Goal: Ask a question: Seek information or help from site administrators or community

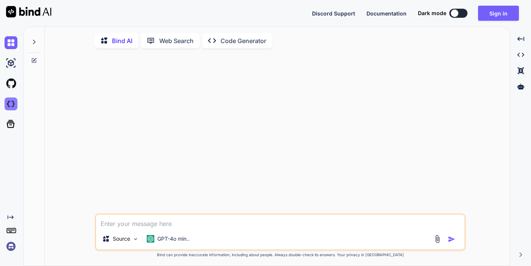
click at [12, 103] on img at bounding box center [11, 104] width 13 height 13
type textarea "x"
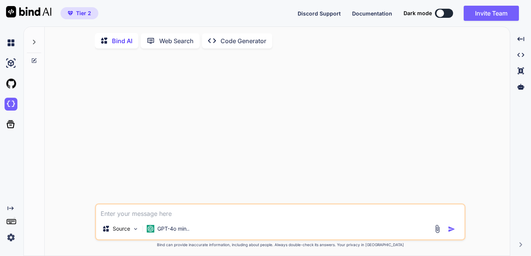
click at [12, 236] on img at bounding box center [11, 237] width 13 height 13
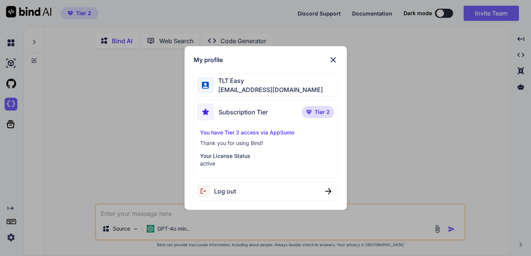
click at [330, 61] on img at bounding box center [333, 59] width 9 height 9
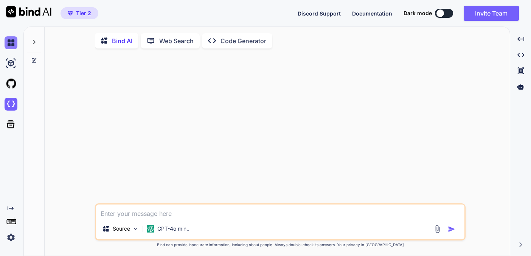
click at [10, 44] on img at bounding box center [11, 42] width 13 height 13
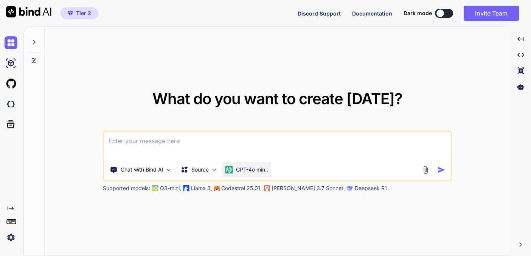
click at [237, 168] on p "GPT-4o min.." at bounding box center [252, 170] width 32 height 8
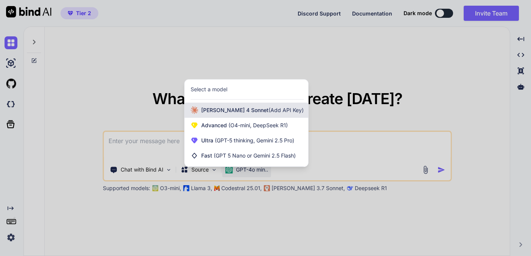
click at [218, 110] on span "Claude 4 Sonnet (Add API Key)" at bounding box center [252, 110] width 103 height 8
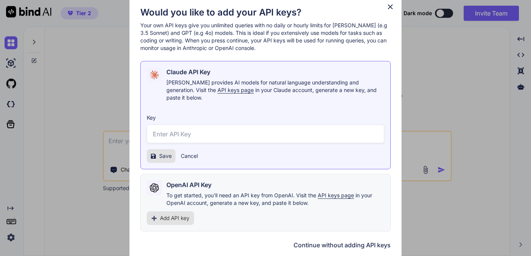
click at [180, 132] on input "text" at bounding box center [266, 133] width 238 height 19
paste input "sk-ant-api03-SXlOIo5cwByUYBhwhSp5StN96mZRoiqNPBvmnmR6KXpwMmLqrBGes2qd1mym42tJWR…"
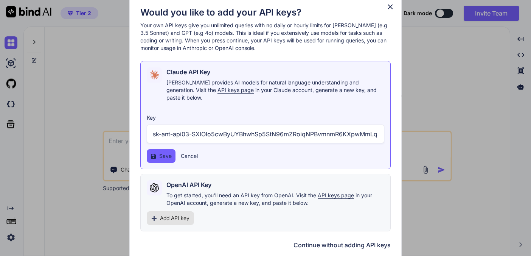
type input "sk-ant-api03-SXlOIo5cwByUYBhwhSp5StN96mZRoiqNPBvmnmR6KXpwMmLqrBGes2qd1mym42tJWR…"
click at [160, 154] on span "Save" at bounding box center [165, 156] width 12 height 8
click at [160, 152] on span "Save" at bounding box center [165, 156] width 12 height 8
click at [174, 216] on span "Add API key" at bounding box center [175, 218] width 30 height 8
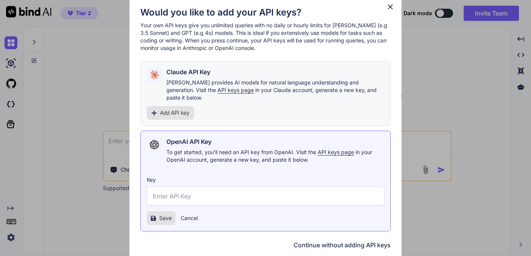
click at [170, 110] on span "Add API key" at bounding box center [175, 113] width 30 height 8
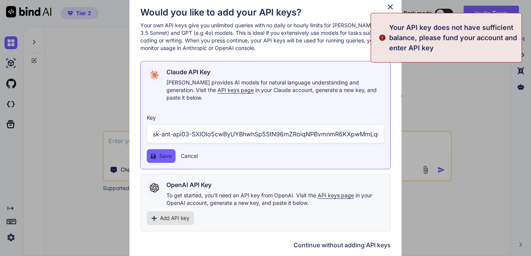
click at [165, 152] on span "Save" at bounding box center [165, 156] width 12 height 8
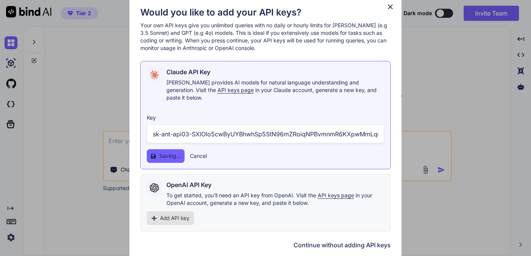
click at [166, 216] on span "Add API key" at bounding box center [175, 218] width 30 height 8
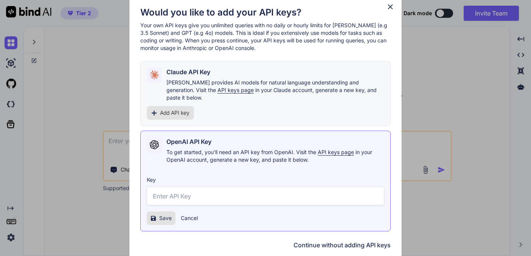
click at [166, 190] on input "text" at bounding box center [266, 196] width 238 height 19
paste input "sk-proj-L3EJt5JxHmLEByUw_yfDVLYXLCZaKrg5W03XttCNfzyy1YAbVLy_4xlFFBXPISp5Lc3Fywu…"
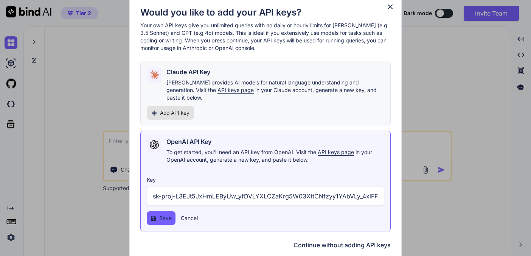
type input "sk-proj-L3EJt5JxHmLEByUw_yfDVLYXLCZaKrg5W03XttCNfzyy1YAbVLy_4xlFFBXPISp5Lc3Fywu…"
click at [160, 221] on div "OpenAI API Key To get started, you'll need an API key from OpenAI. Visit the AP…" at bounding box center [265, 181] width 250 height 101
click at [160, 218] on button "Save" at bounding box center [161, 218] width 29 height 14
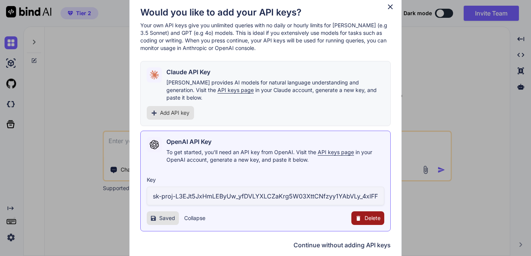
click at [218, 93] on span "API keys page" at bounding box center [236, 90] width 36 height 6
click at [363, 242] on span "Continue" at bounding box center [366, 244] width 26 height 9
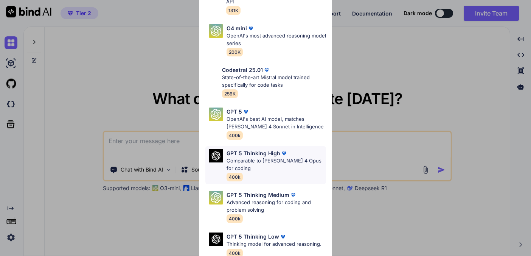
scroll to position [62, 0]
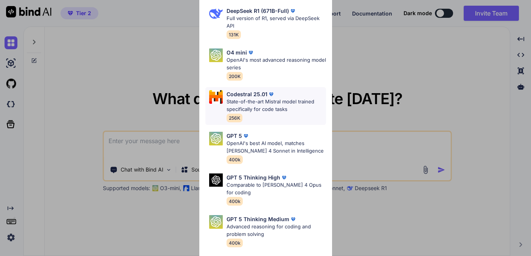
click at [254, 100] on p "State-of-the-art Mistral model trained specifically for code tasks" at bounding box center [277, 105] width 100 height 15
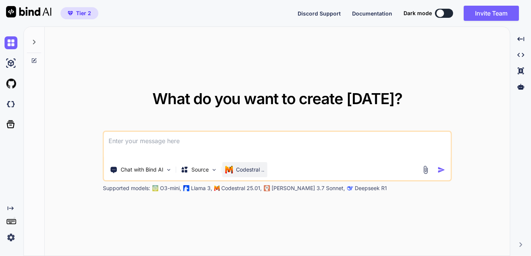
click at [249, 175] on div "Codestral .." at bounding box center [244, 169] width 45 height 15
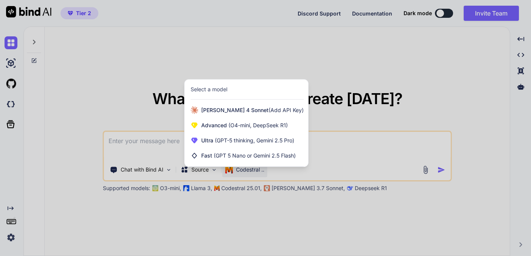
click at [204, 204] on div at bounding box center [265, 128] width 531 height 256
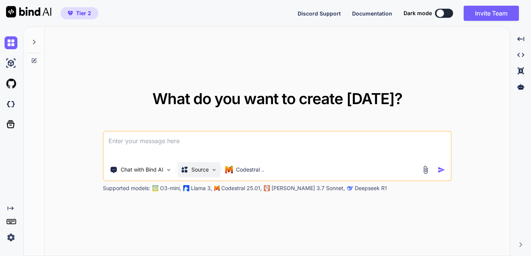
click at [210, 171] on div "Source" at bounding box center [199, 169] width 43 height 15
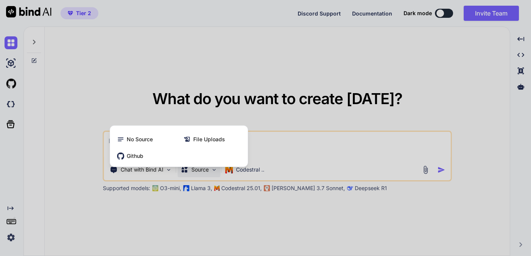
click at [186, 219] on div at bounding box center [265, 128] width 531 height 256
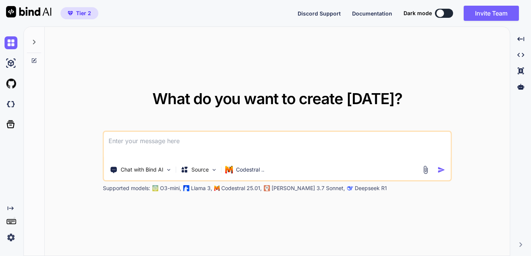
scroll to position [0, 0]
click at [250, 170] on p "Codestral .." at bounding box center [250, 170] width 28 height 8
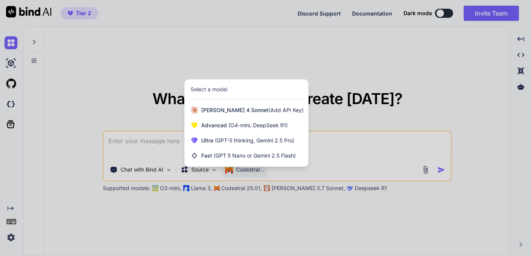
click at [221, 212] on div at bounding box center [265, 128] width 531 height 256
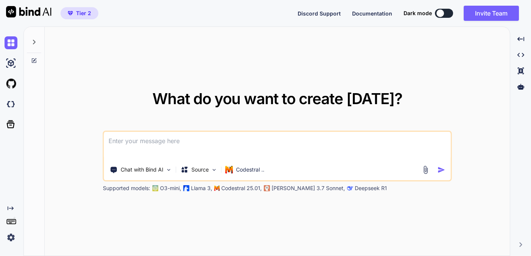
click at [229, 188] on p "Codestral 25.01," at bounding box center [241, 188] width 40 height 8
click at [252, 172] on p "Codestral .." at bounding box center [250, 170] width 28 height 8
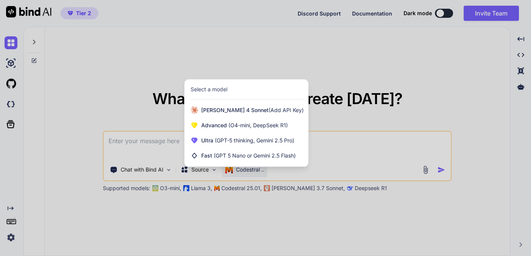
click at [252, 172] on div at bounding box center [265, 128] width 531 height 256
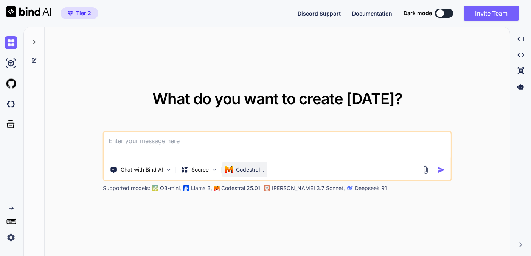
click at [252, 172] on p "Codestral .." at bounding box center [250, 170] width 28 height 8
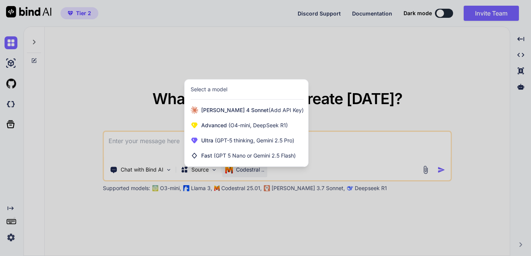
click at [213, 89] on div "Select a model" at bounding box center [209, 90] width 37 height 8
click at [203, 90] on div "Select a model" at bounding box center [209, 90] width 37 height 8
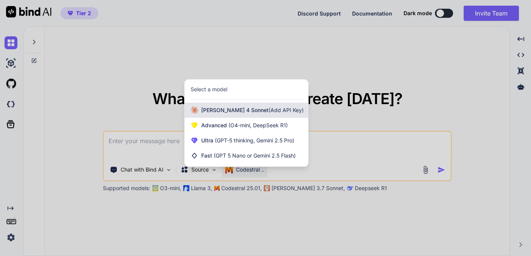
click at [204, 110] on span "Claude 4 Sonnet (Add API Key)" at bounding box center [252, 110] width 103 height 8
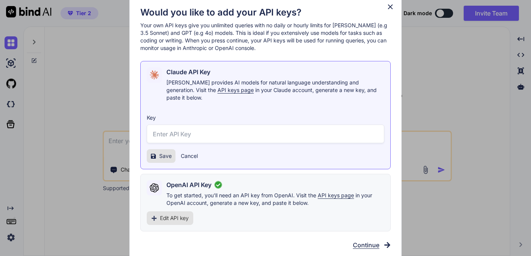
click at [360, 241] on span "Continue" at bounding box center [366, 244] width 26 height 9
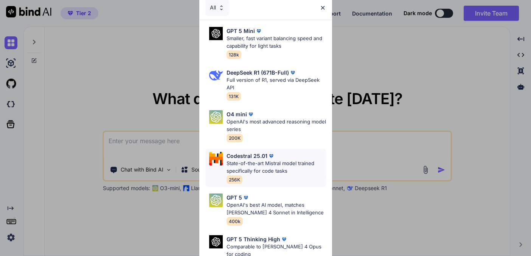
click at [257, 168] on p "State-of-the-art Mistral model trained specifically for code tasks" at bounding box center [277, 167] width 100 height 15
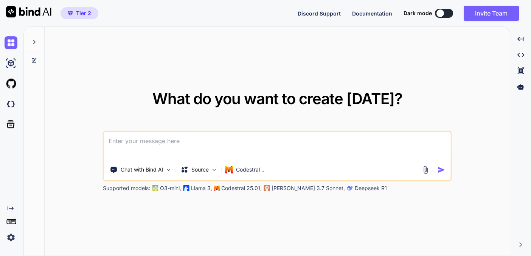
click at [272, 1] on div "Tier 2 Discord Support Documentation Dark mode Invite Team Created with Pixso." at bounding box center [265, 13] width 531 height 26
click at [10, 61] on img at bounding box center [11, 63] width 13 height 13
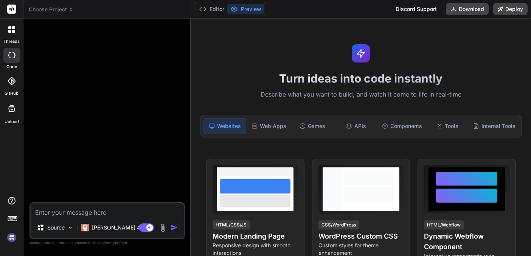
click at [10, 30] on icon at bounding box center [11, 29] width 7 height 7
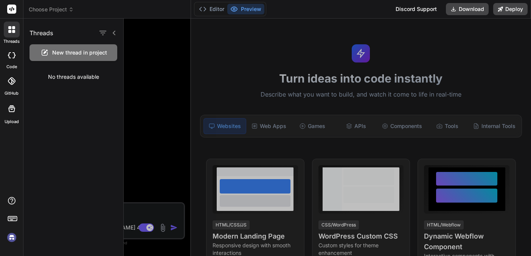
click at [11, 148] on div "threads code GitHub Upload" at bounding box center [11, 128] width 23 height 256
click at [45, 8] on span "Choose Project" at bounding box center [51, 10] width 45 height 8
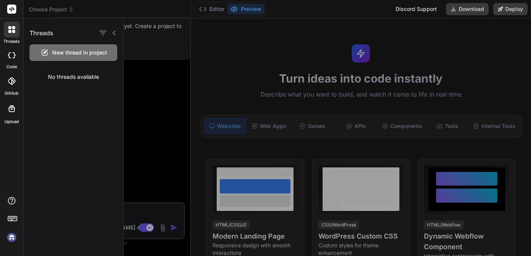
click at [92, 11] on div at bounding box center [265, 128] width 531 height 256
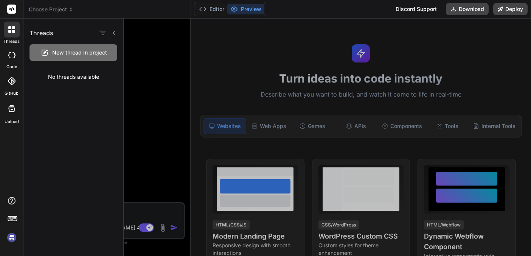
click at [11, 236] on img at bounding box center [11, 237] width 13 height 13
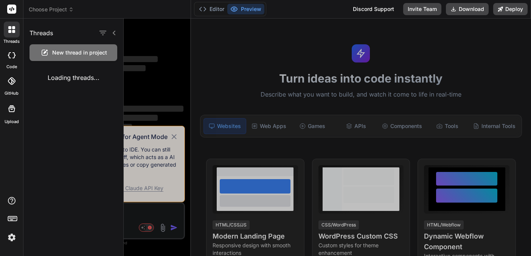
click at [155, 47] on div at bounding box center [328, 137] width 408 height 237
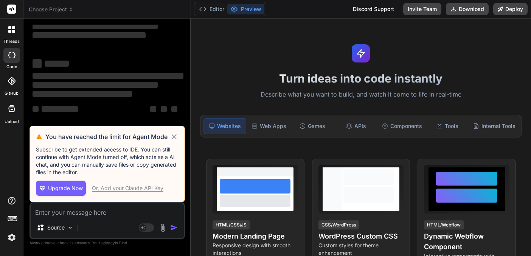
click at [173, 137] on icon at bounding box center [174, 136] width 5 height 5
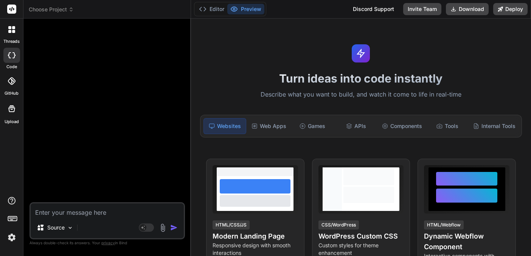
click at [12, 236] on img at bounding box center [11, 237] width 13 height 13
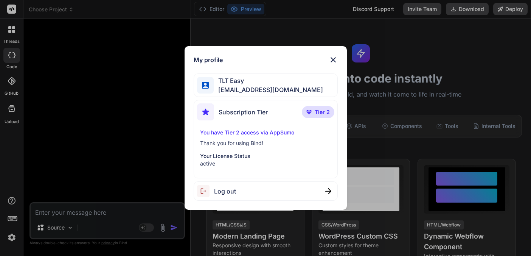
click at [332, 60] on img at bounding box center [333, 59] width 9 height 9
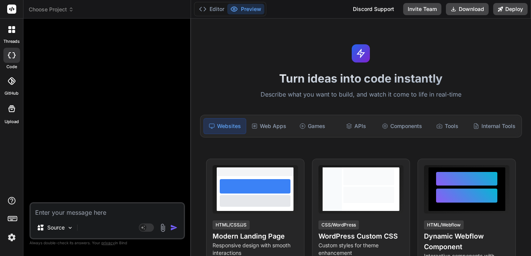
click at [69, 10] on icon at bounding box center [70, 9] width 5 height 5
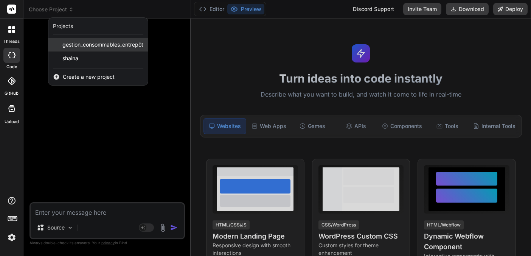
click at [86, 45] on span "gestion_consommables_entrepôt" at bounding box center [102, 45] width 81 height 8
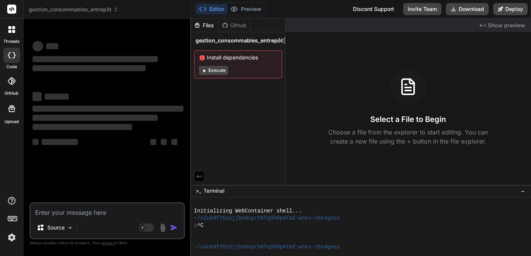
click at [92, 168] on div "‌ ‌ ‌ ‌ ‌ ‌ ‌ ‌ ‌ ‌ ‌ ‌ ‌ ‌" at bounding box center [108, 113] width 154 height 177
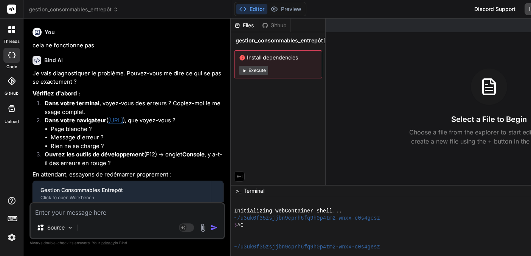
click at [114, 10] on icon at bounding box center [115, 9] width 5 height 5
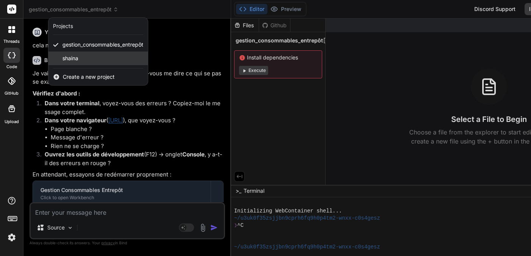
click at [75, 58] on span "shaina" at bounding box center [70, 58] width 16 height 8
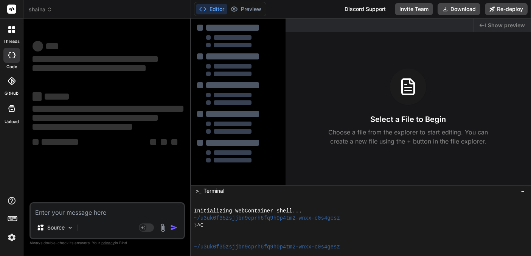
click at [104, 108] on span "‌" at bounding box center [108, 109] width 151 height 6
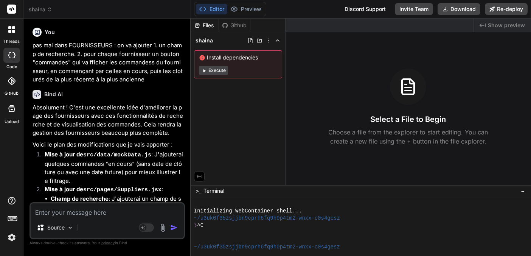
click at [120, 132] on p "Absolument ! C'est une excellente idée d'améliorer la page des fournisseurs ave…" at bounding box center [108, 120] width 151 height 34
click at [48, 11] on icon at bounding box center [49, 9] width 5 height 5
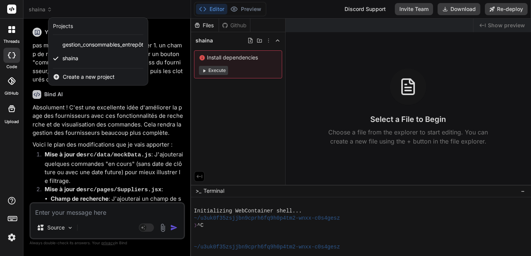
click at [207, 68] on div at bounding box center [265, 128] width 531 height 256
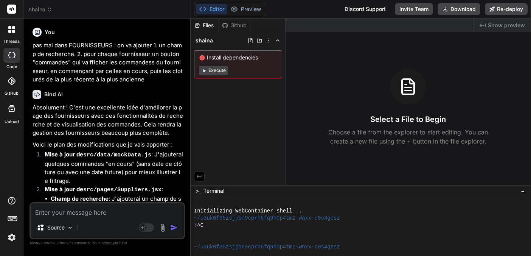
click at [209, 72] on button "Execute" at bounding box center [213, 70] width 29 height 9
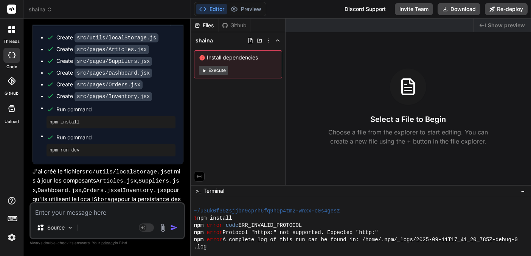
scroll to position [94, 0]
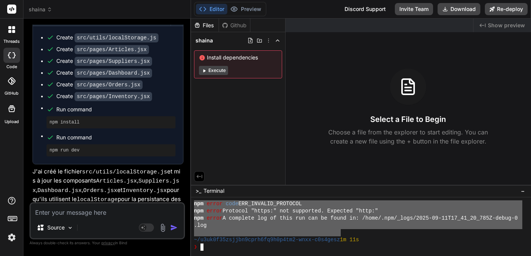
drag, startPoint x: 199, startPoint y: 210, endPoint x: 339, endPoint y: 230, distance: 142.1
click at [51, 210] on textarea at bounding box center [107, 210] width 153 height 14
paste textarea "npm install npm error code ERR_INVALID_PROTOCOL npm error Protocol "https:" not…"
type textarea "x"
type textarea "npm install npm error code ERR_INVALID_PROTOCOL npm error Protocol "https:" not…"
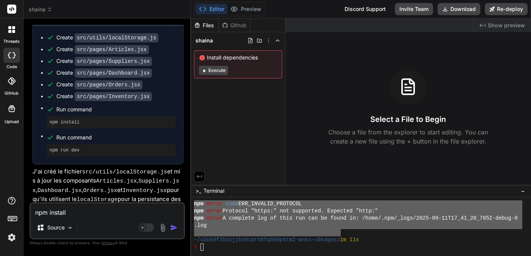
type textarea "x"
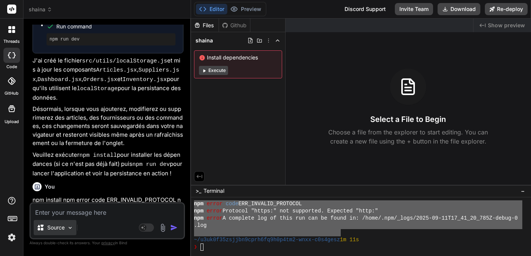
click at [70, 227] on img at bounding box center [70, 227] width 6 height 6
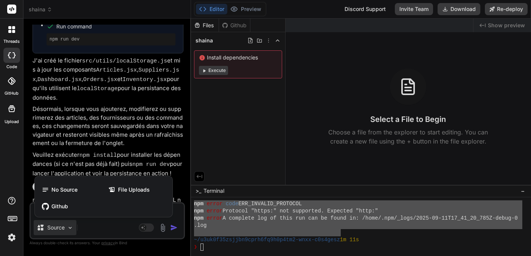
click at [103, 229] on div at bounding box center [265, 128] width 531 height 256
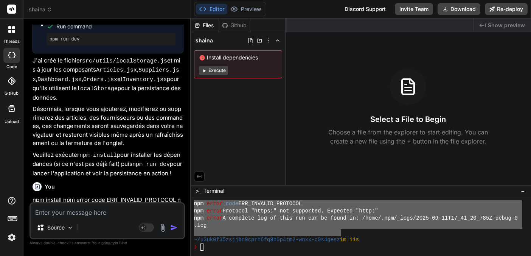
scroll to position [0, 0]
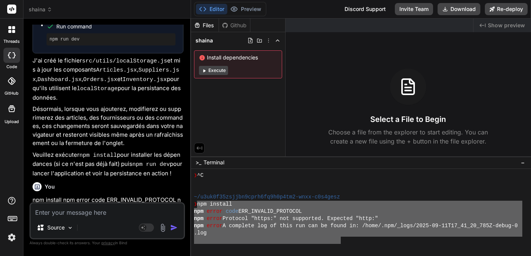
scroll to position [72, 0]
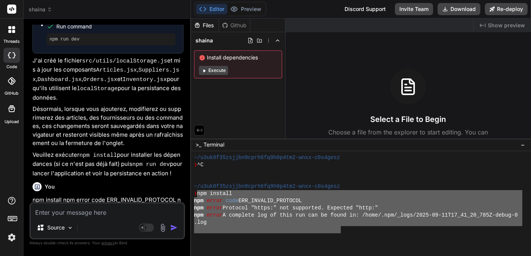
drag, startPoint x: 224, startPoint y: 185, endPoint x: 228, endPoint y: 138, distance: 46.7
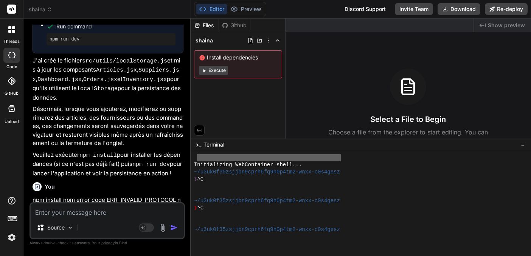
scroll to position [0, 0]
click at [107, 244] on div "Bind AI" at bounding box center [108, 248] width 151 height 9
click at [53, 212] on textarea at bounding box center [107, 210] width 153 height 14
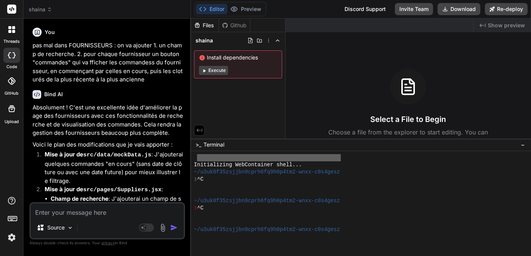
click at [240, 25] on div "Github" at bounding box center [234, 26] width 31 height 8
click at [205, 24] on div "Files" at bounding box center [205, 26] width 28 height 8
click at [362, 11] on div "Discord Support" at bounding box center [365, 9] width 50 height 12
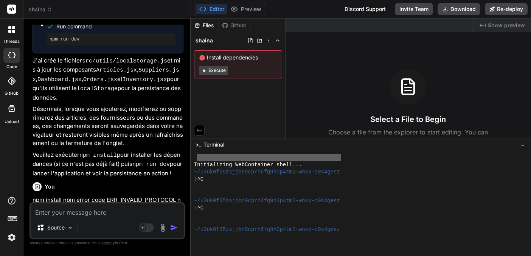
click at [12, 6] on rect at bounding box center [11, 9] width 9 height 9
click at [212, 72] on button "Execute" at bounding box center [213, 70] width 29 height 9
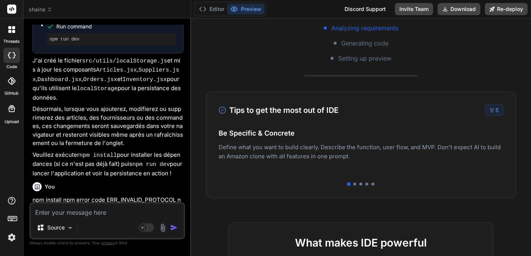
scroll to position [161, 0]
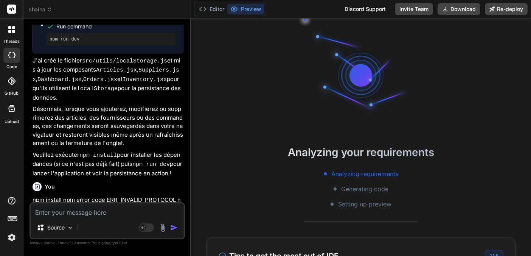
scroll to position [0, 0]
click at [217, 10] on button "Editor" at bounding box center [211, 9] width 31 height 11
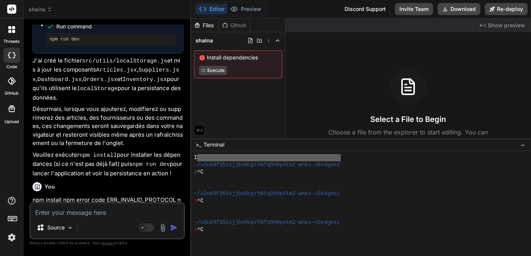
scroll to position [0, -1]
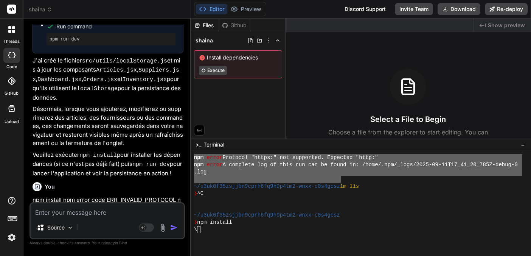
click at [42, 196] on p "npm install npm error code ERR_INVALID_PROTOCOL npm error Protocol "https:" not…" at bounding box center [108, 217] width 151 height 43
click at [48, 215] on textarea at bounding box center [107, 210] width 153 height 14
type textarea "x"
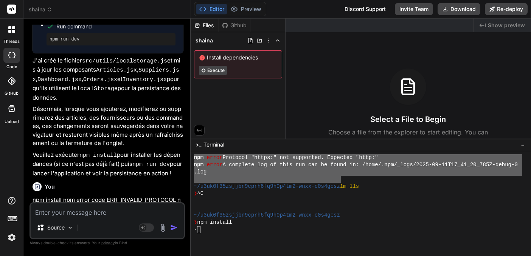
type textarea "t"
type textarea "x"
type textarea "t'"
type textarea "x"
type textarea "t'e"
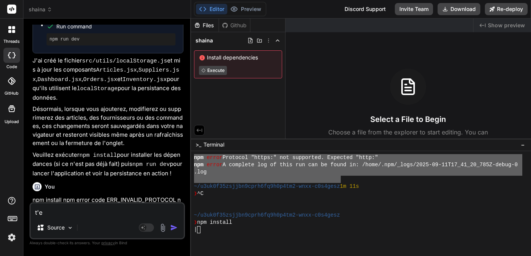
type textarea "x"
type textarea "t'es"
type textarea "x"
type textarea "t'es"
type textarea "x"
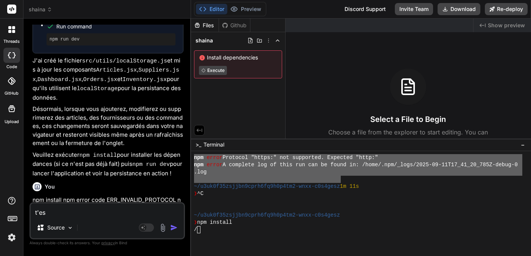
type textarea "t'es p"
type textarea "x"
type textarea "t'es pl"
type textarea "x"
type textarea "t'es pla"
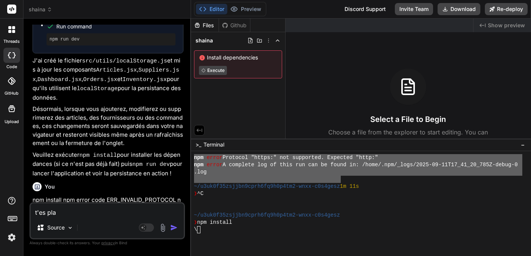
type textarea "x"
type textarea "t'es plan"
type textarea "x"
type textarea "t'es plant"
type textarea "x"
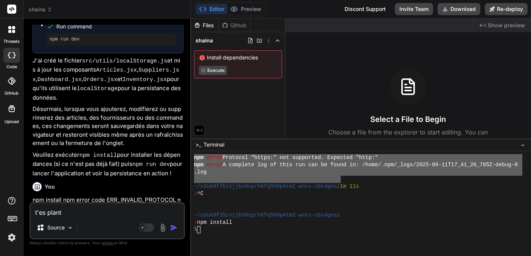
type textarea "t'es planté"
type textarea "x"
type textarea "t'es planté"
type textarea "x"
type textarea "t'es planté ?"
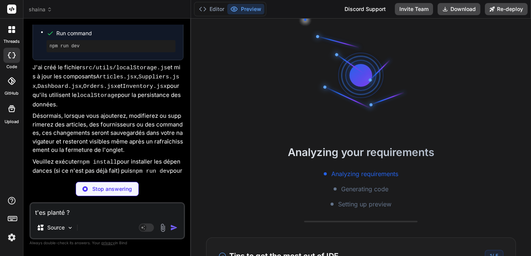
scroll to position [216, 0]
type textarea "x"
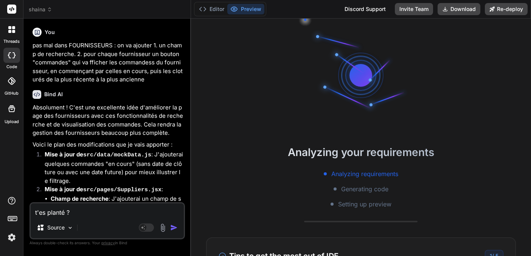
scroll to position [0, 0]
type textarea "t'es planté ?"
click at [10, 55] on icon at bounding box center [12, 55] width 8 height 6
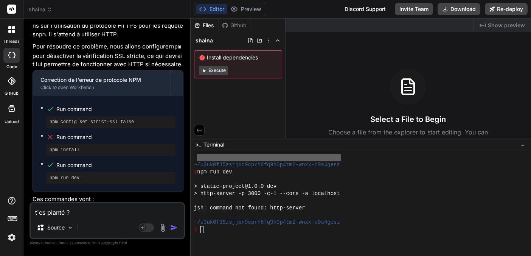
drag, startPoint x: 75, startPoint y: 210, endPoint x: 29, endPoint y: 207, distance: 46.6
click at [29, 207] on div "Bind AI Web Search Created with Pixso. Code Generator You pas mal dans FOURNISS…" at bounding box center [107, 137] width 168 height 237
type textarea "x"
type textarea "s"
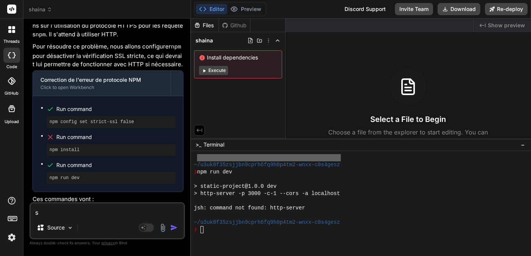
type textarea "x"
type textarea "si"
type textarea "x"
type textarea "si"
type textarea "x"
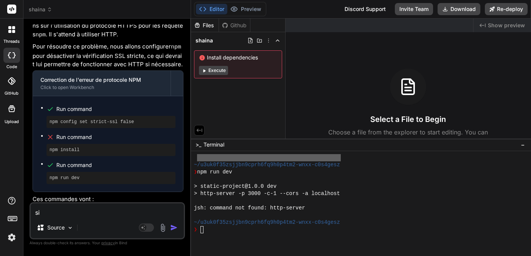
type textarea "si"
type textarea "x"
type textarea "s"
type textarea "x"
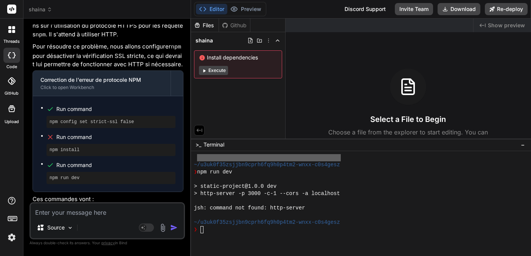
type textarea "a"
type textarea "x"
type textarea "s"
type textarea "x"
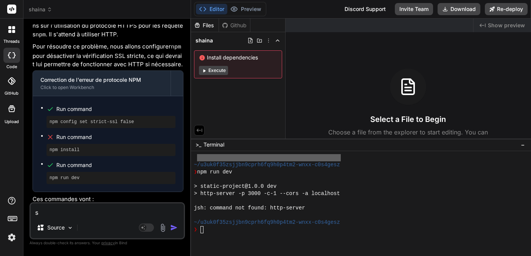
type textarea "si"
type textarea "x"
type textarea "si"
type textarea "x"
type textarea "si j"
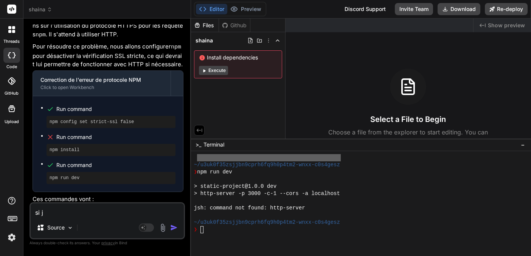
type textarea "x"
type textarea "si je"
type textarea "x"
type textarea "si je"
type textarea "x"
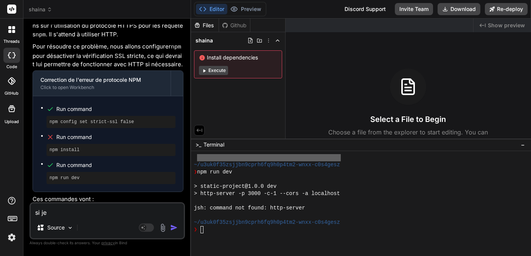
type textarea "si je c"
type textarea "x"
type textarea "si je cr"
type textarea "x"
type textarea "si je c"
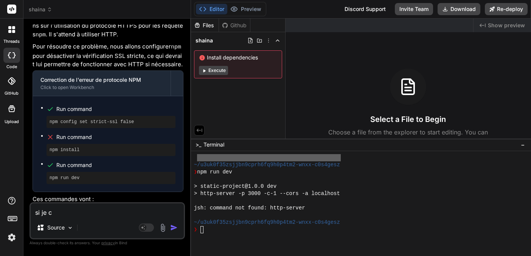
type textarea "x"
type textarea "si je"
type textarea "x"
type textarea "si je"
type textarea "x"
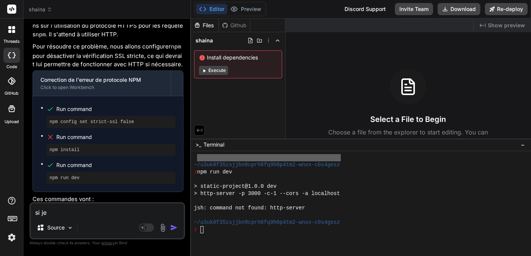
type textarea "si j"
type textarea "x"
type textarea "si je"
type textarea "x"
type textarea "si je"
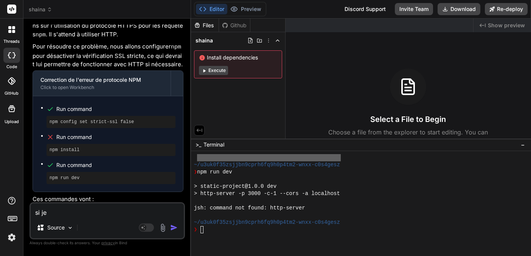
type textarea "x"
type textarea "si je c"
type textarea "x"
type textarea "si je cr"
type textarea "x"
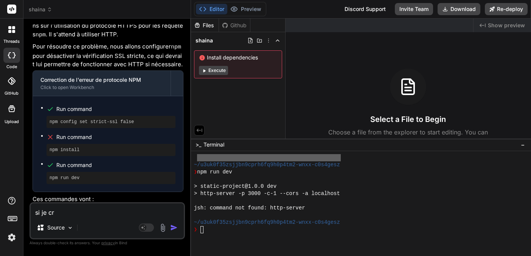
type textarea "si je cré"
type textarea "x"
type textarea "si je crée"
type textarea "x"
type textarea "si je créer"
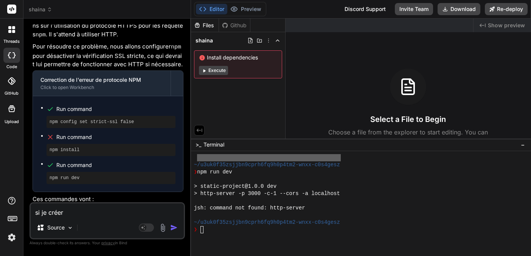
type textarea "x"
type textarea "si je crée"
type textarea "x"
type textarea "si je cré"
type textarea "x"
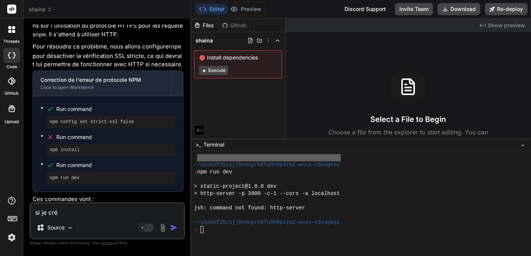
type textarea "si je créé"
type textarea "x"
type textarea "si je créé"
type textarea "x"
type textarea "si je créé u"
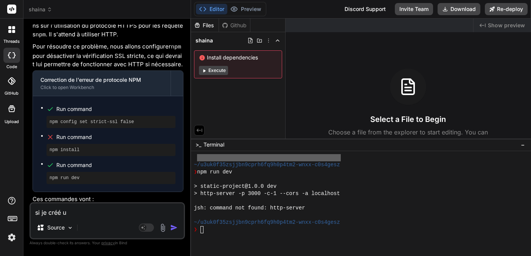
type textarea "x"
type textarea "si je créé un"
type textarea "x"
type textarea "si je créé une"
type textarea "x"
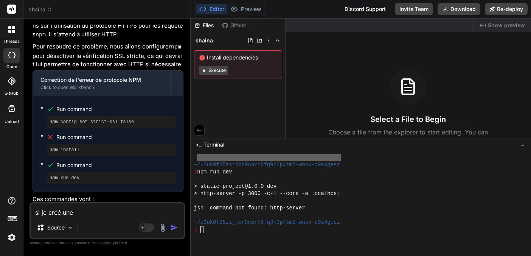
type textarea "si je créé une"
type textarea "x"
type textarea "si je créé une b"
type textarea "x"
type textarea "si je créé une ba"
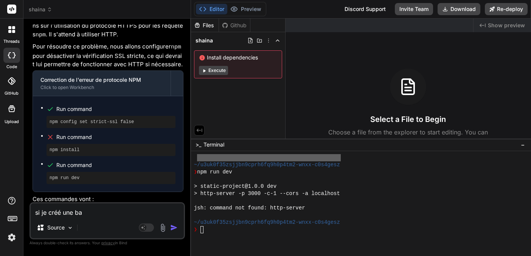
type textarea "x"
type textarea "si je créé une bas"
type textarea "x"
type textarea "si je créé une base"
type textarea "x"
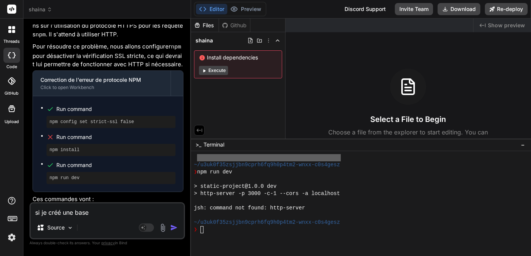
type textarea "si je créé une base"
type textarea "x"
type textarea "si je créé une base d"
type textarea "x"
type textarea "si je créé une base de"
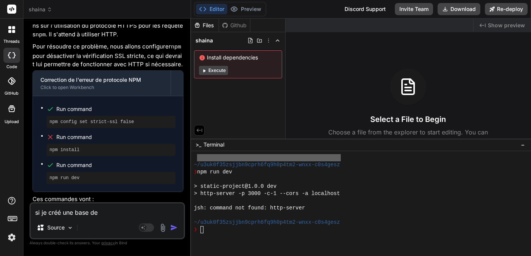
type textarea "x"
type textarea "si je créé une base de"
type textarea "x"
type textarea "si je créé une base de d"
type textarea "x"
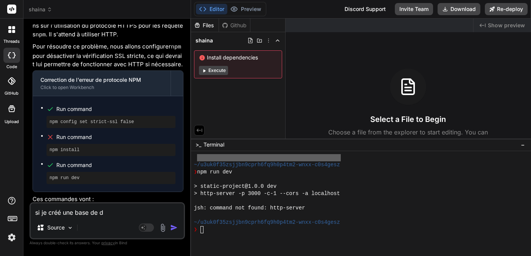
type textarea "si je créé une base de do"
type textarea "x"
type textarea "si je créé une base de don"
type textarea "x"
type textarea "si je créé une base de donn"
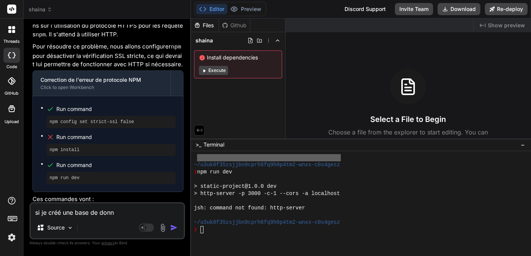
type textarea "x"
type textarea "si je créé une base de donné"
type textarea "x"
type textarea "si je créé une base de donnée"
type textarea "x"
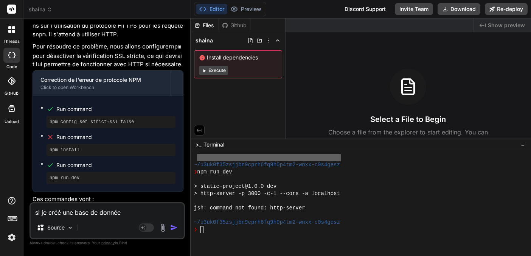
type textarea "si je créé une base de données"
type textarea "x"
type textarea "si je créé une base de données"
type textarea "x"
type textarea "si je créé une base de données a"
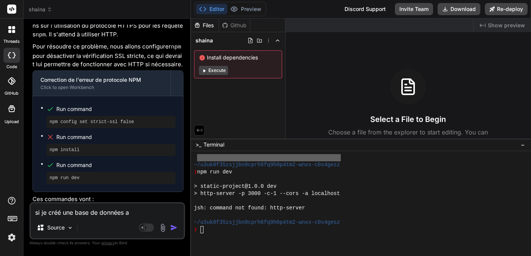
type textarea "x"
type textarea "si je créé une base de données av"
type textarea "x"
type textarea "si je créé une base de données a"
type textarea "x"
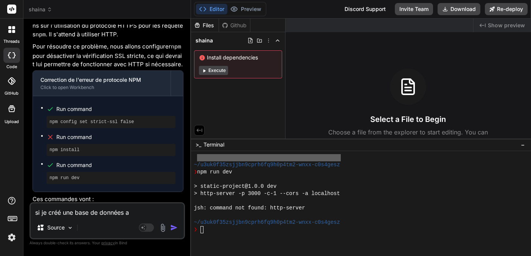
type textarea "si je créé une base de données ac"
type textarea "x"
type textarea "si je créé une base de données acc"
type textarea "x"
type textarea "si je créé une base de données acce"
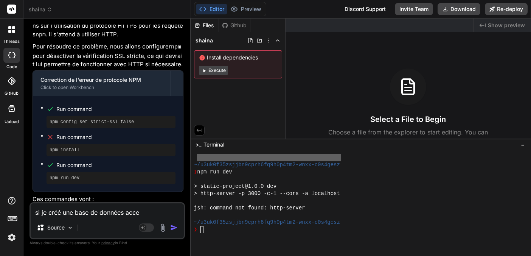
type textarea "x"
type textarea "si je créé une base de données acces"
type textarea "x"
type textarea "si je créé une base de données access"
type textarea "x"
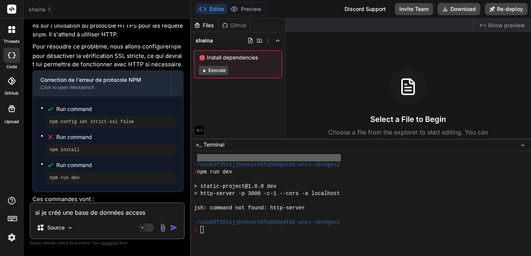
type textarea "si je créé une base de données access,"
type textarea "x"
type textarea "si je créé une base de données access,"
type textarea "x"
type textarea "si je créé une base de données access, s"
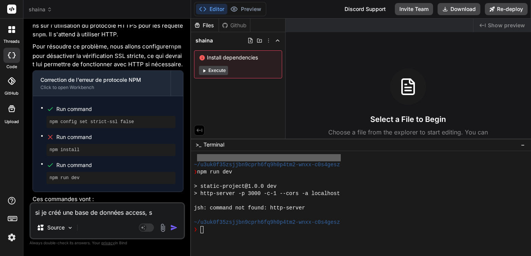
type textarea "x"
type textarea "si je créé une base de données access, sa"
type textarea "x"
type textarea "si je créé une base de données access, sau"
type textarea "x"
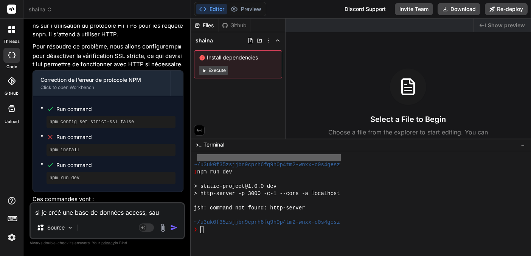
type textarea "si je créé une base de données access, saur"
type textarea "x"
type textarea "si je créé une base de données access, saura"
type textarea "x"
type textarea "si je créé une base de données access, saurai"
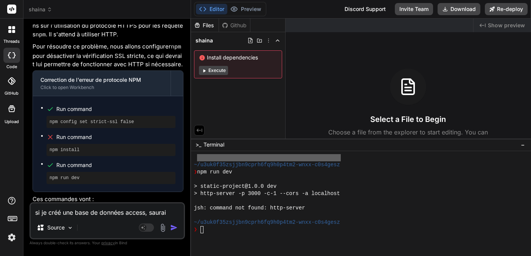
type textarea "x"
type textarea "si je créé une base de données access, saurais"
type textarea "x"
type textarea "si je créé une base de données access, saurais"
type textarea "x"
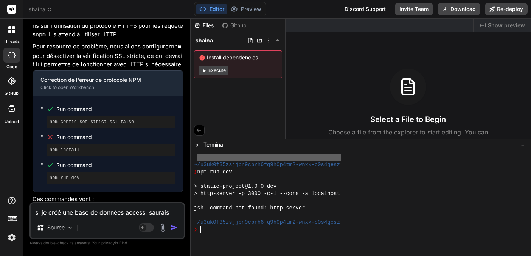
type textarea "si je créé une base de données access, saurais t"
type textarea "x"
type textarea "si je créé une base de données access, saurais tu"
type textarea "x"
type textarea "si je créé une base de données access, saurais tu"
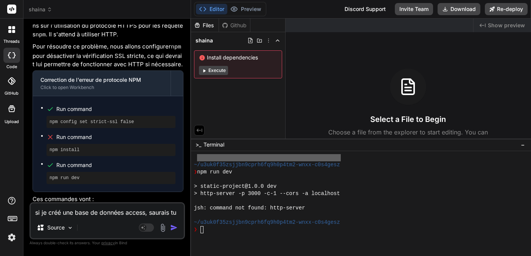
type textarea "x"
type textarea "si je créé une base de données access, saurais tu k"
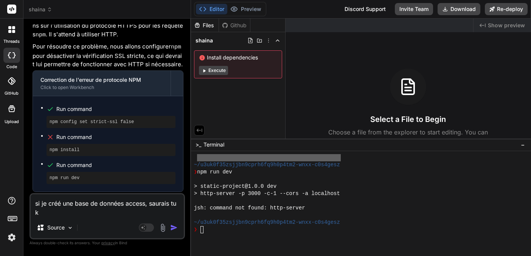
type textarea "x"
type textarea "si je créé une base de données access, saurais tu"
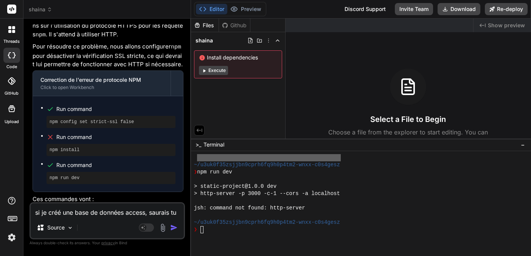
type textarea "x"
type textarea "si je créé une base de données access, saurais tu m"
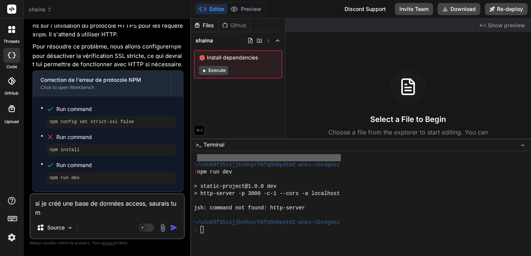
type textarea "x"
type textarea "si je créé une base de données access, saurais tu me"
type textarea "x"
type textarea "si je créé une base de données access, saurais tu me"
type textarea "x"
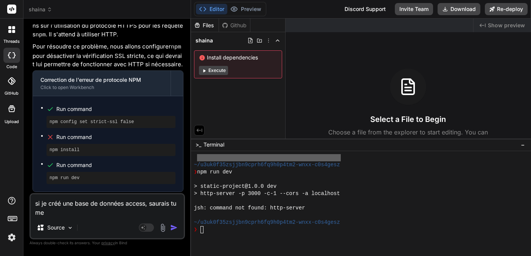
type textarea "si je créé une base de données access, saurais tu me d"
type textarea "x"
type textarea "si je créé une base de données access, saurais tu me do"
type textarea "x"
type textarea "si je créé une base de données access, saurais tu me don"
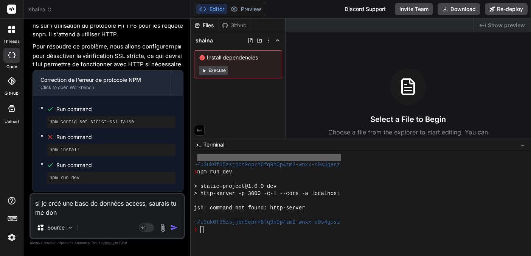
type textarea "x"
type textarea "si je créé une base de données access, saurais tu me donn"
type textarea "x"
type textarea "si je créé une base de données access, saurais tu me donne"
type textarea "x"
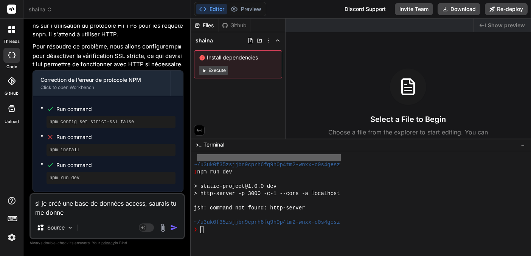
type textarea "si je créé une base de données access, saurais tu me donner"
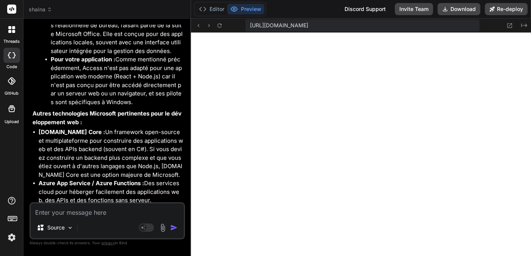
scroll to position [5273, 0]
drag, startPoint x: 153, startPoint y: 119, endPoint x: 58, endPoint y: 124, distance: 95.5
copy p "Azure SQL Database"
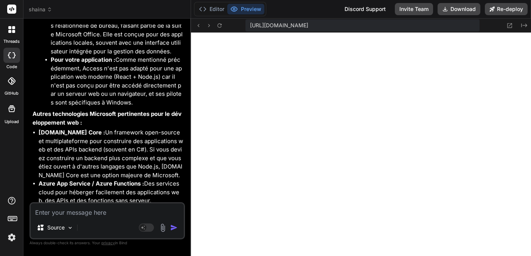
click at [55, 212] on textarea at bounding box center [107, 210] width 153 height 14
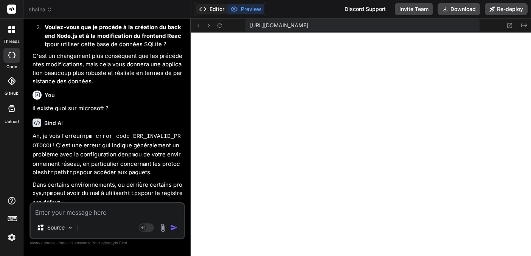
click at [215, 9] on button "Editor" at bounding box center [211, 9] width 31 height 11
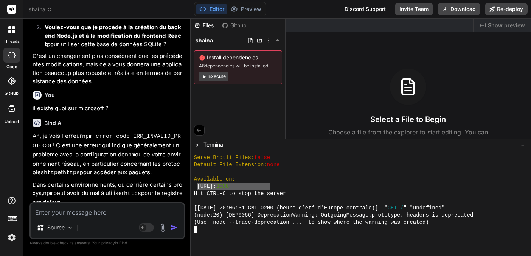
drag, startPoint x: 198, startPoint y: 187, endPoint x: 271, endPoint y: 188, distance: 72.3
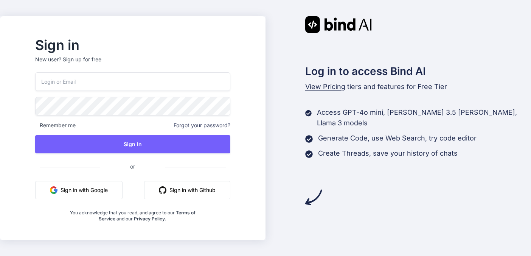
click at [110, 191] on button "Sign in with Google" at bounding box center [78, 190] width 87 height 18
